Goal: Task Accomplishment & Management: Manage account settings

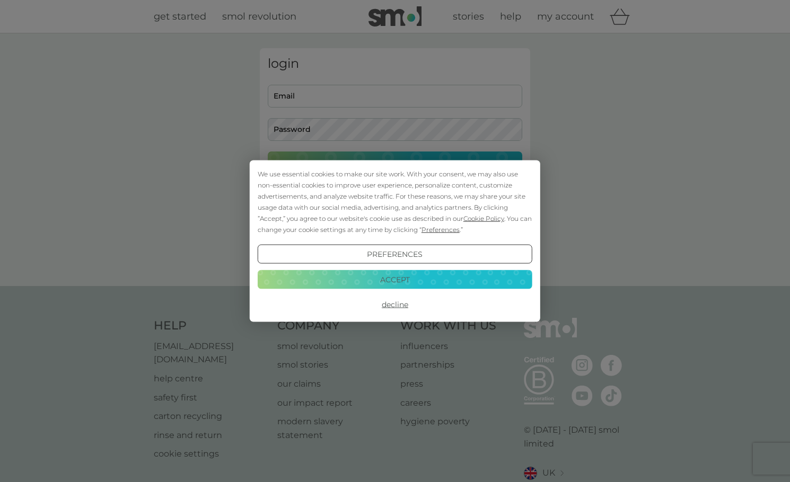
type input "[EMAIL_ADDRESS][DOMAIN_NAME]"
click at [391, 278] on button "Accept" at bounding box center [395, 279] width 275 height 19
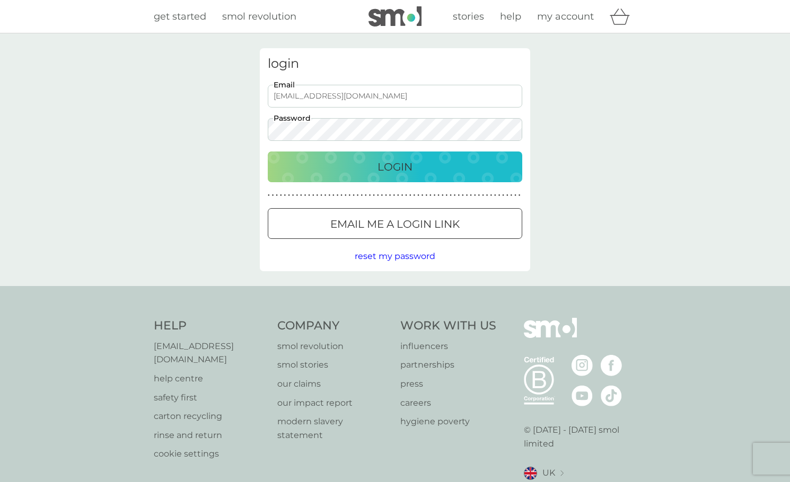
click at [394, 162] on p "Login" at bounding box center [394, 166] width 35 height 17
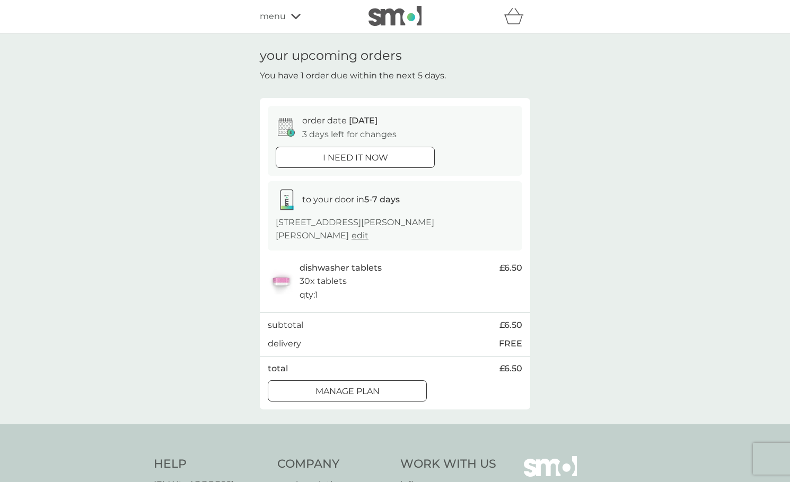
click at [352, 386] on div at bounding box center [347, 391] width 38 height 11
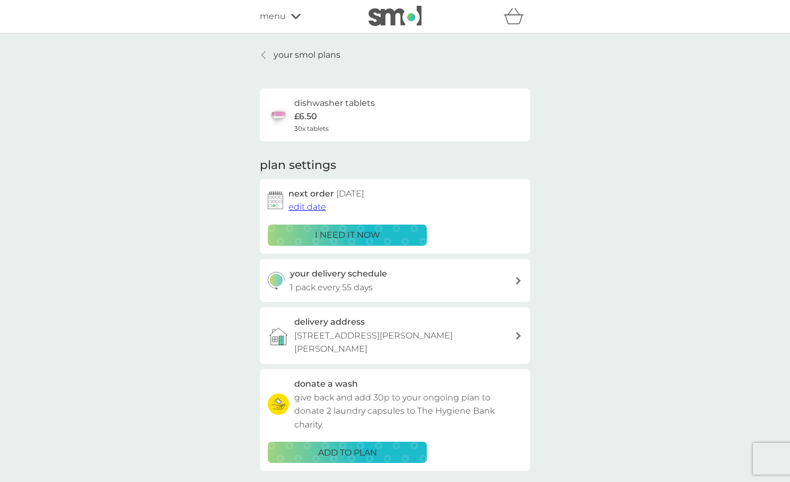
click at [385, 279] on h3 "your delivery schedule" at bounding box center [338, 274] width 97 height 14
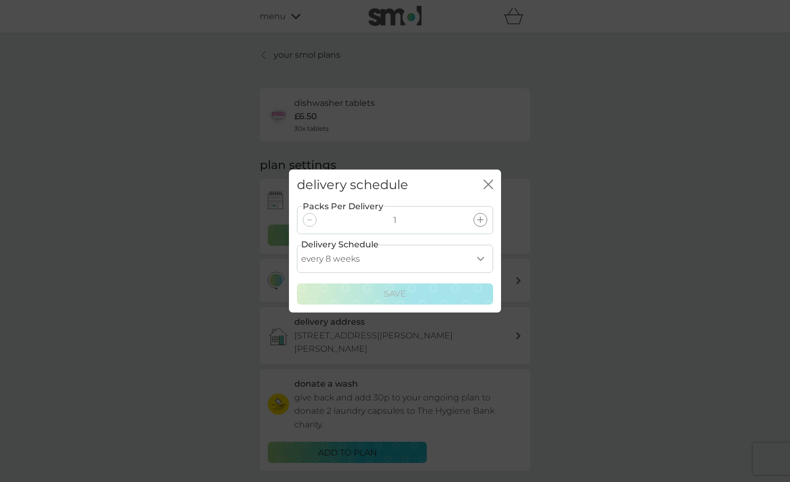
click at [420, 261] on select "every 1 week every 2 weeks every 3 weeks every 4 weeks every 5 weeks every 6 we…" at bounding box center [395, 259] width 196 height 28
select select "70"
click at [297, 245] on select "every 1 week every 2 weeks every 3 weeks every 4 weeks every 5 weeks every 6 we…" at bounding box center [395, 259] width 196 height 28
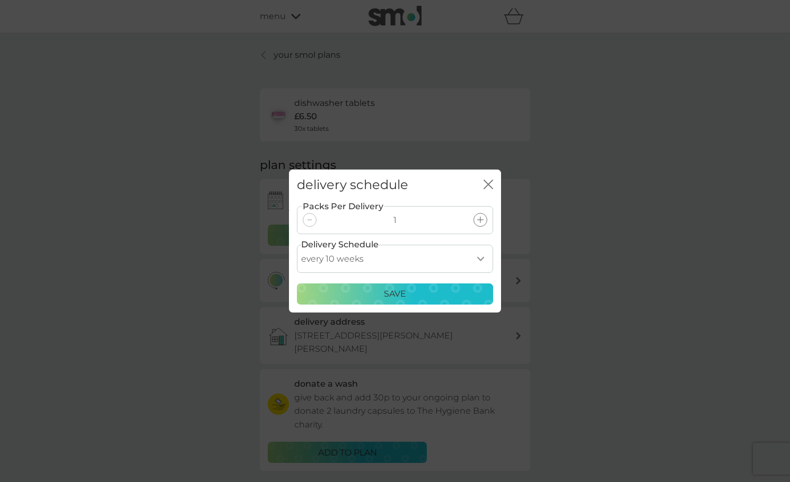
click at [417, 294] on div "Save" at bounding box center [395, 294] width 182 height 14
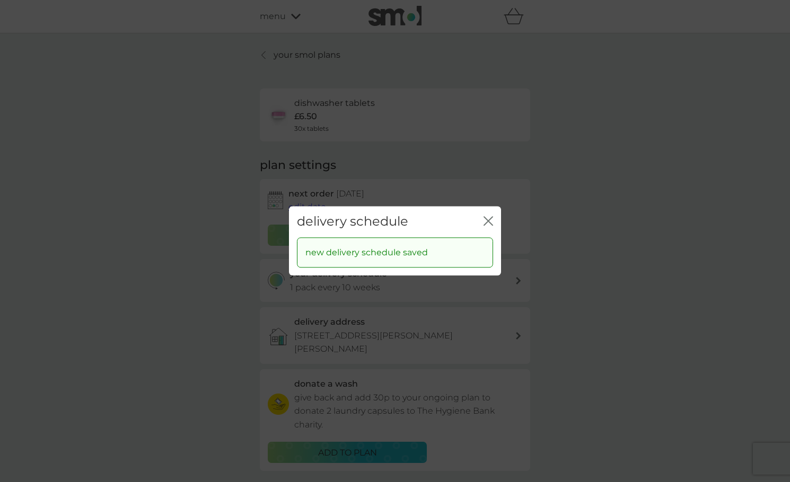
click at [490, 218] on icon "close" at bounding box center [488, 221] width 10 height 10
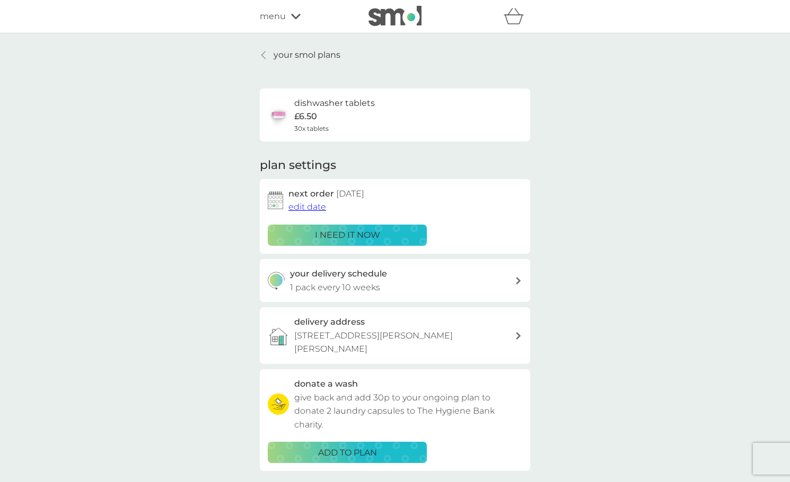
click at [316, 205] on span "edit date" at bounding box center [307, 207] width 38 height 10
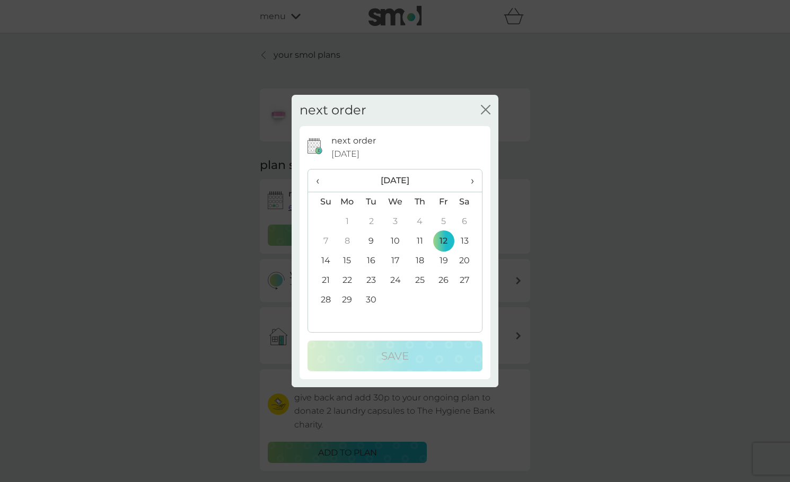
click at [445, 282] on td "26" at bounding box center [443, 281] width 24 height 20
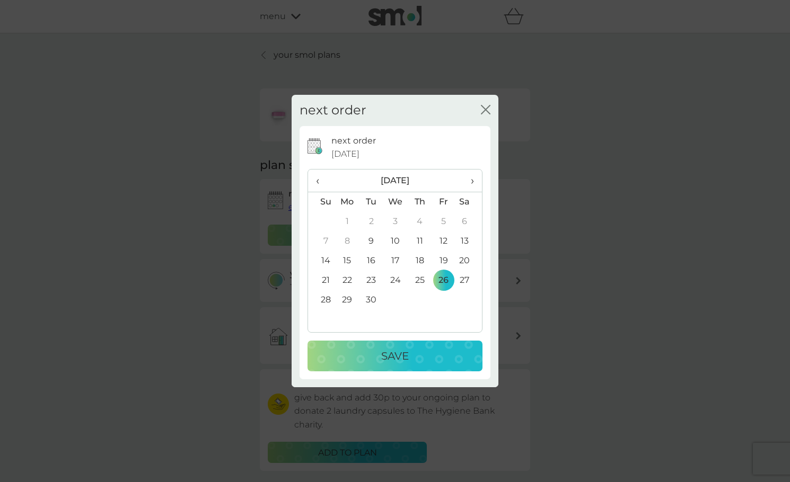
click at [429, 356] on div "Save" at bounding box center [395, 356] width 154 height 17
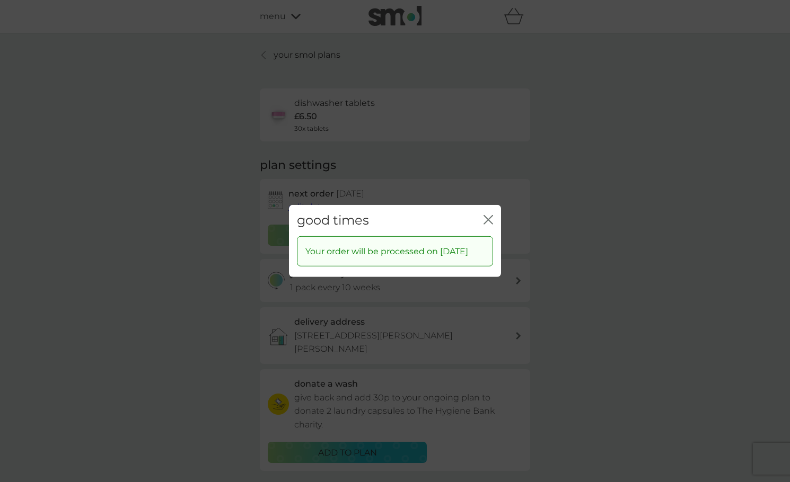
click at [488, 215] on icon "close" at bounding box center [488, 220] width 10 height 10
